Goal: Check status: Check status

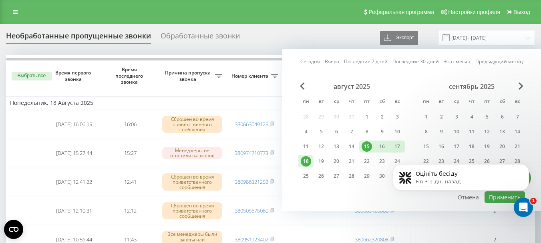
click at [304, 162] on div "18" at bounding box center [306, 161] width 10 height 10
click at [335, 161] on div "20" at bounding box center [336, 161] width 10 height 10
click at [493, 196] on body "Оцініть бесіду Fin • [DATE]" at bounding box center [461, 185] width 154 height 68
click at [491, 196] on body "Оцініть бесіду Fin • [DATE]" at bounding box center [461, 185] width 154 height 68
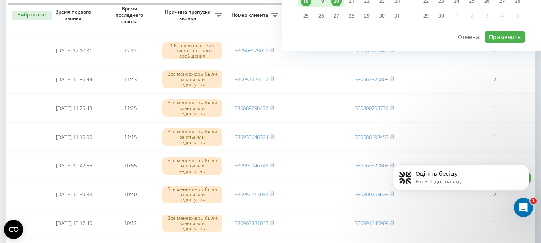
scroll to position [120, 0]
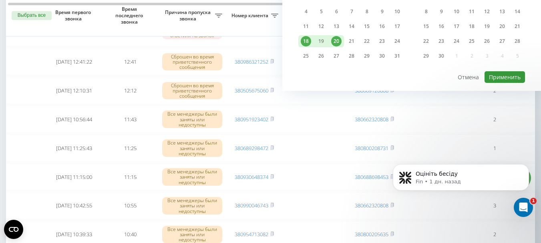
click at [501, 78] on button "Применить" at bounding box center [505, 77] width 40 height 12
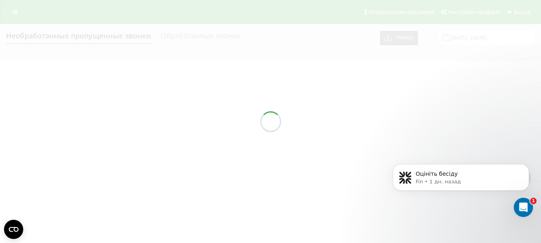
type input "[DATE] - [DATE]"
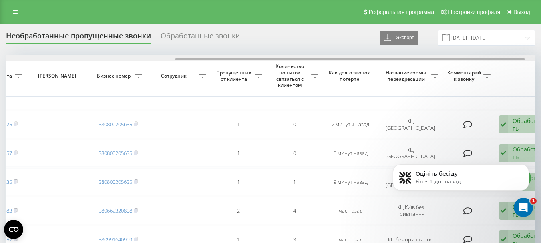
scroll to position [0, 258]
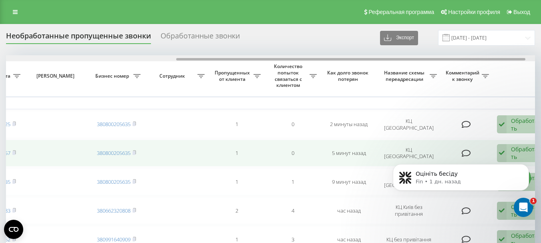
drag, startPoint x: 285, startPoint y: 59, endPoint x: 366, endPoint y: 145, distance: 118.4
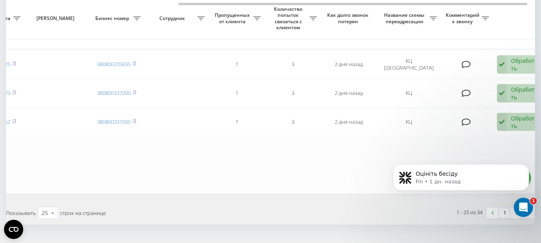
scroll to position [740, 0]
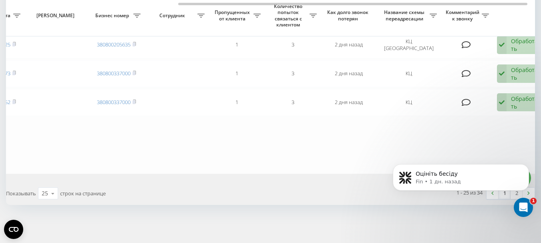
click at [513, 193] on body "Оцініть бесіду Fin • [DATE]" at bounding box center [461, 185] width 154 height 68
click at [526, 166] on icon "Dismiss notification" at bounding box center [527, 166] width 4 height 4
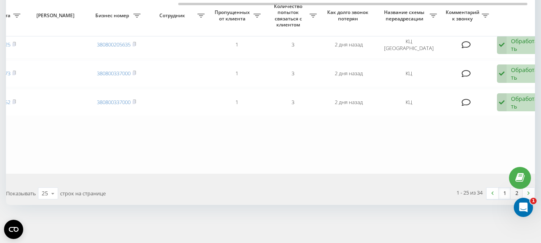
click at [516, 193] on link "2" at bounding box center [517, 193] width 12 height 11
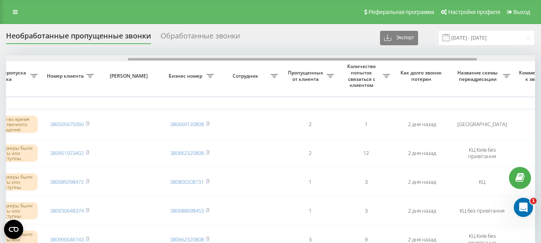
scroll to position [0, 196]
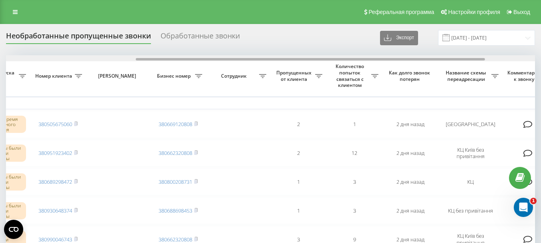
drag, startPoint x: 252, startPoint y: 59, endPoint x: 382, endPoint y: 66, distance: 129.9
click at [382, 66] on div "Выбрать все Время первого звонка Время последнего звонка [PERSON_NAME] пропуска…" at bounding box center [270, 240] width 529 height 370
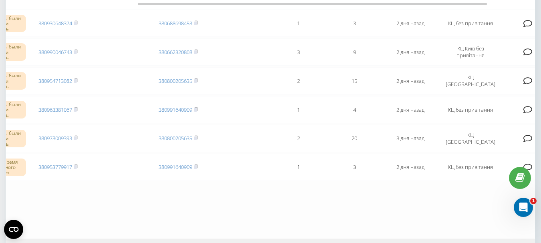
scroll to position [200, 0]
